Goal: Find specific page/section: Find specific page/section

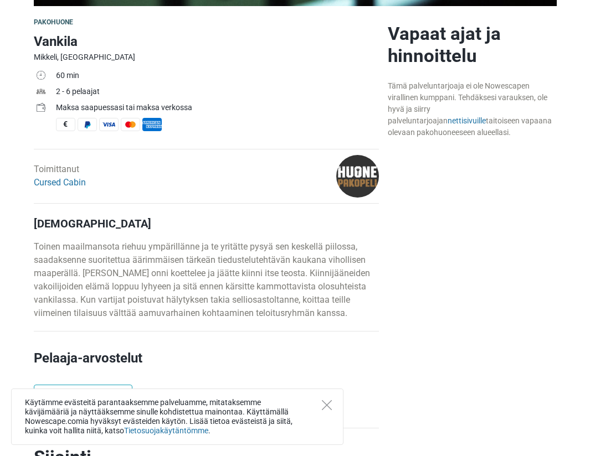
scroll to position [399, 0]
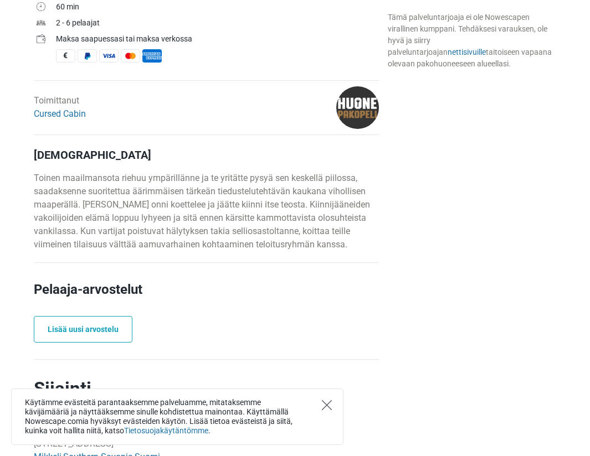
click at [328, 403] on icon "Close" at bounding box center [327, 405] width 10 height 10
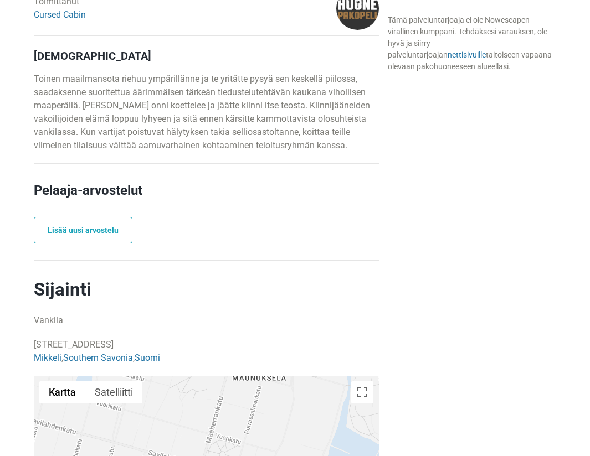
scroll to position [332, 0]
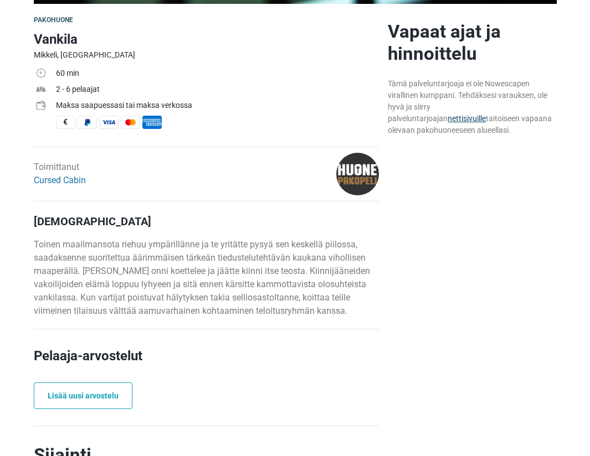
click at [448, 122] on link "nettisivuille" at bounding box center [467, 118] width 38 height 9
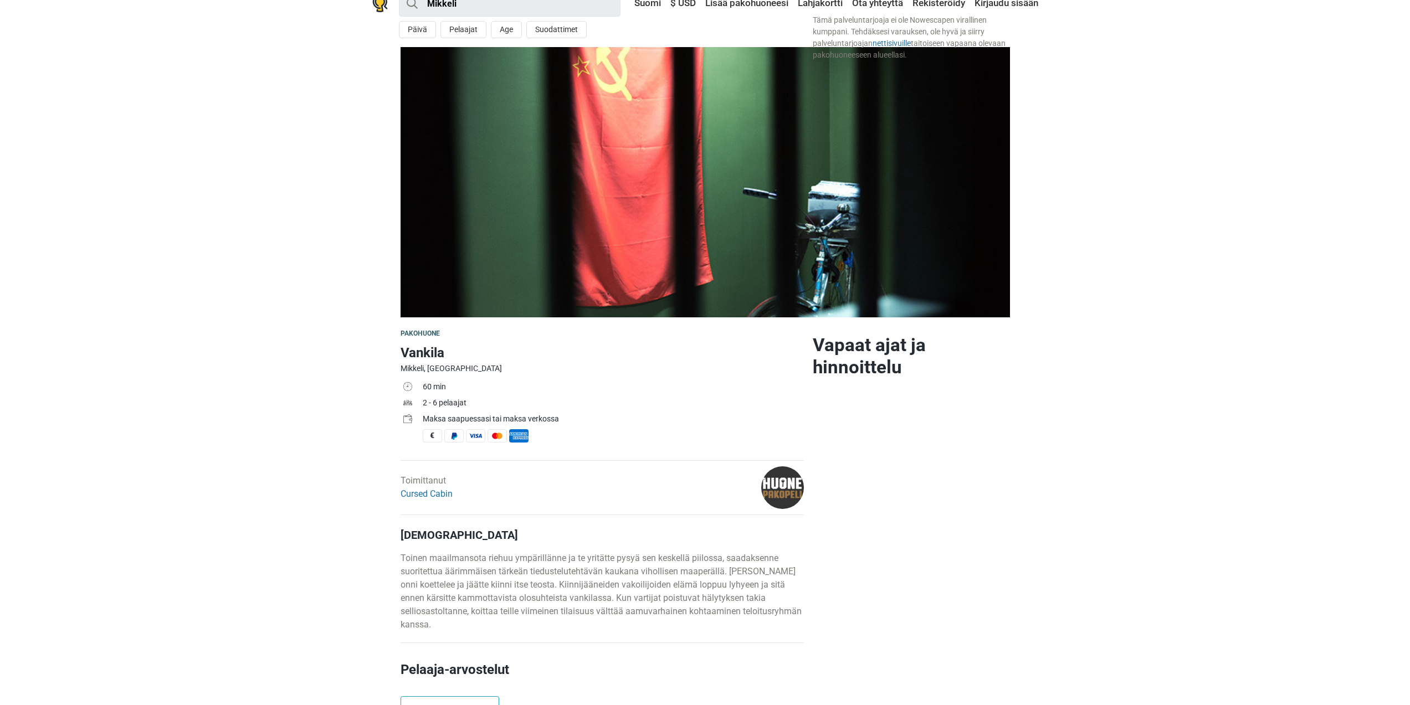
scroll to position [0, 0]
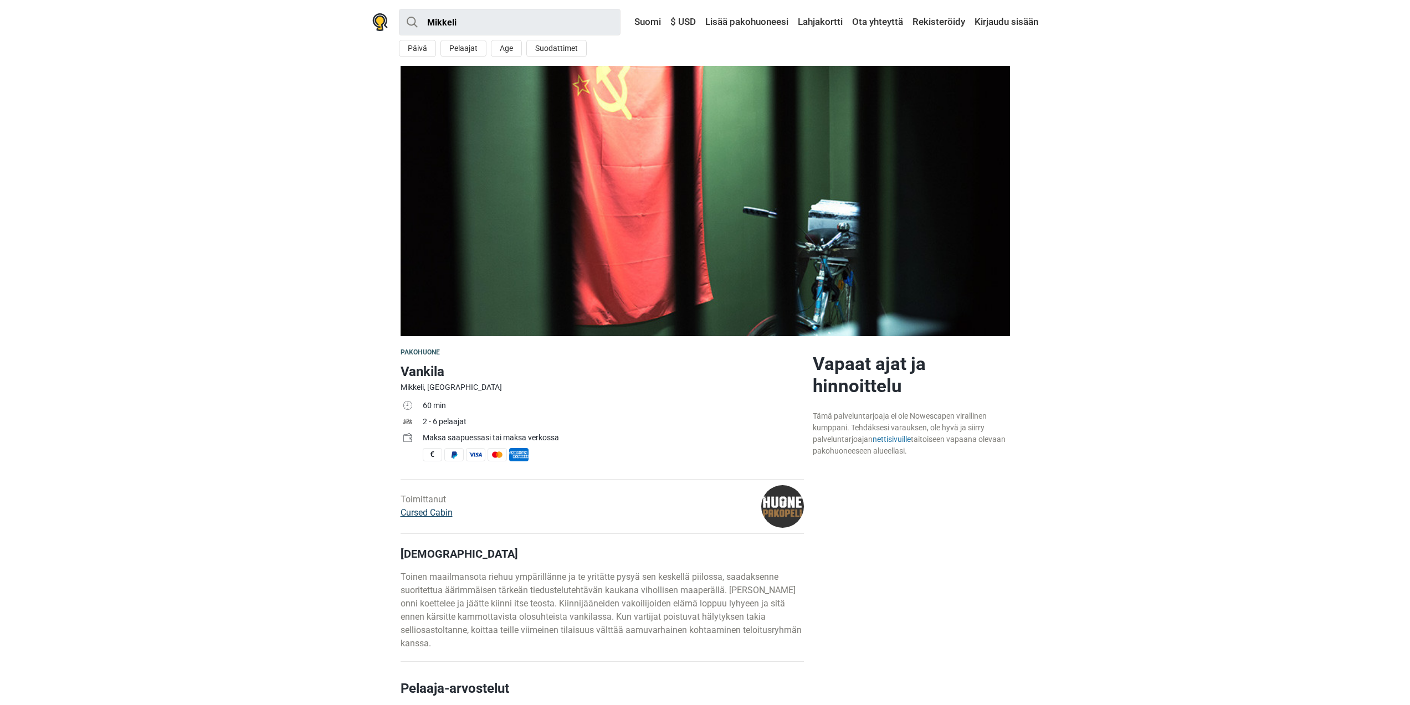
click at [435, 456] on link "Cursed Cabin" at bounding box center [426, 512] width 52 height 11
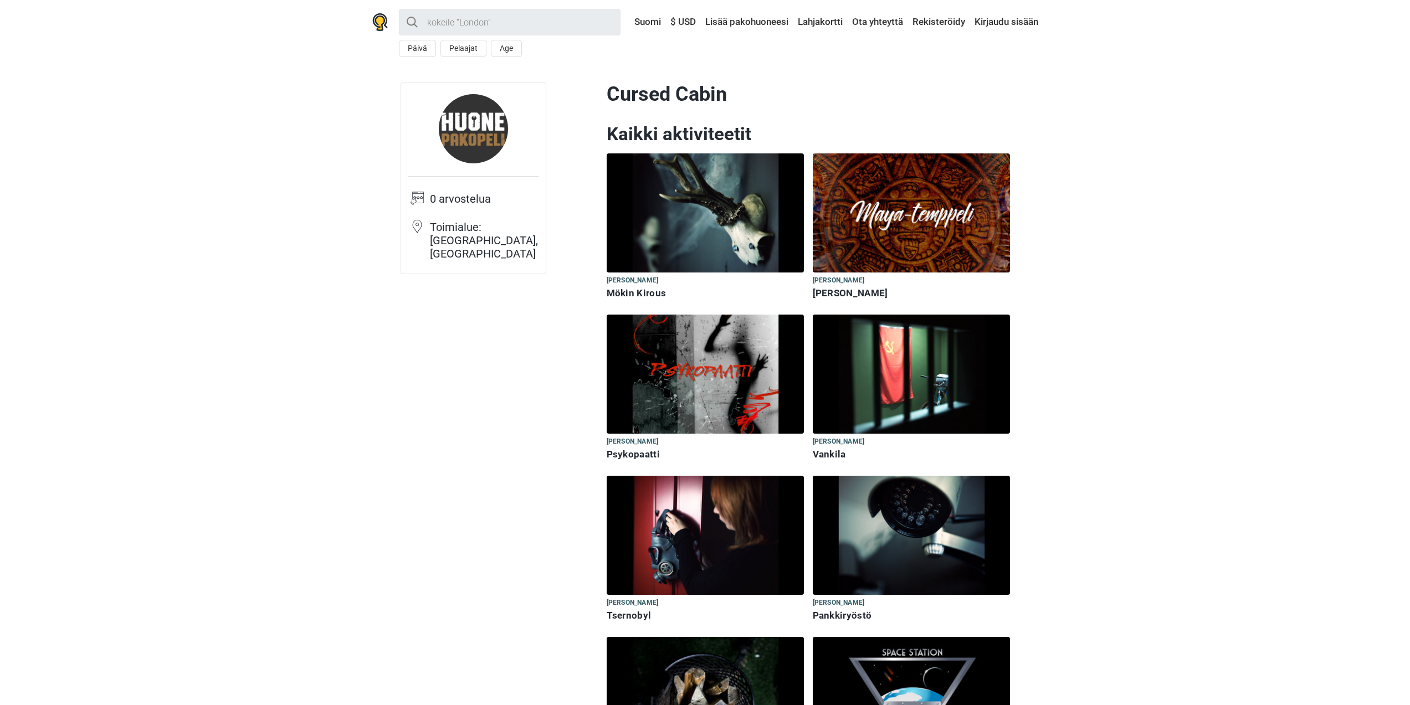
click at [830, 455] on h6 "Vankila" at bounding box center [911, 455] width 197 height 12
drag, startPoint x: 174, startPoint y: 129, endPoint x: 172, endPoint y: 120, distance: 9.3
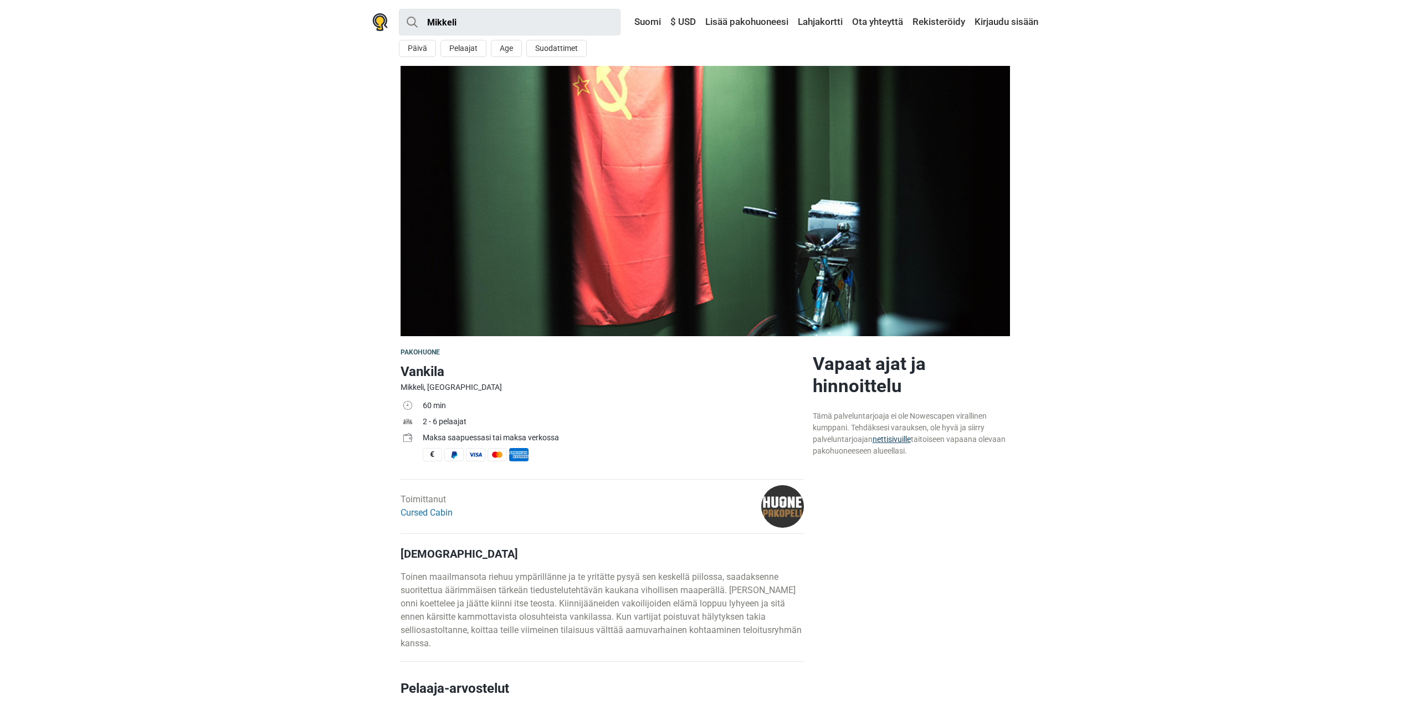
click at [889, 439] on link "nettisivuille" at bounding box center [891, 439] width 38 height 9
click at [157, 133] on section at bounding box center [705, 201] width 1410 height 270
